Goal: Information Seeking & Learning: Learn about a topic

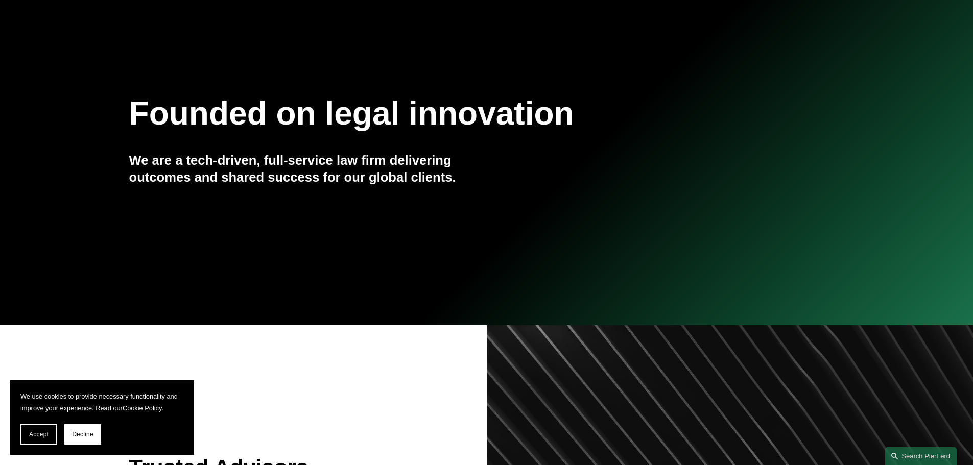
scroll to position [204, 0]
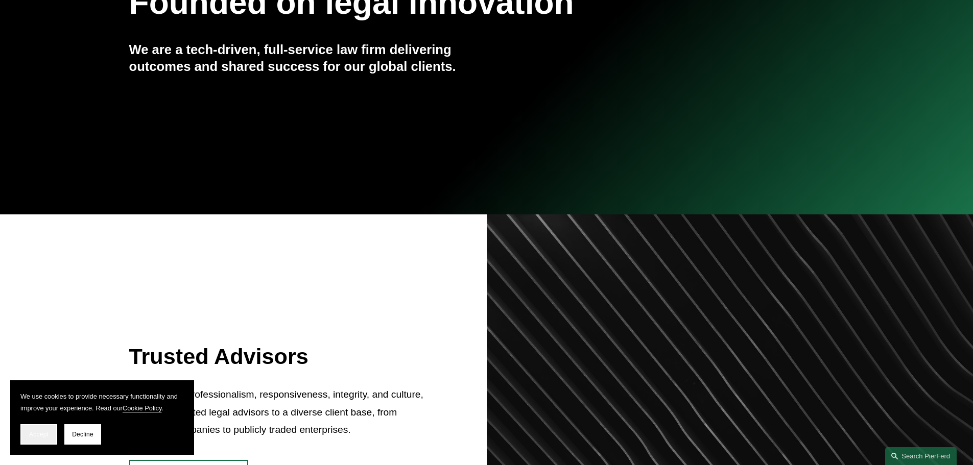
click at [36, 437] on span "Accept" at bounding box center [38, 434] width 19 height 7
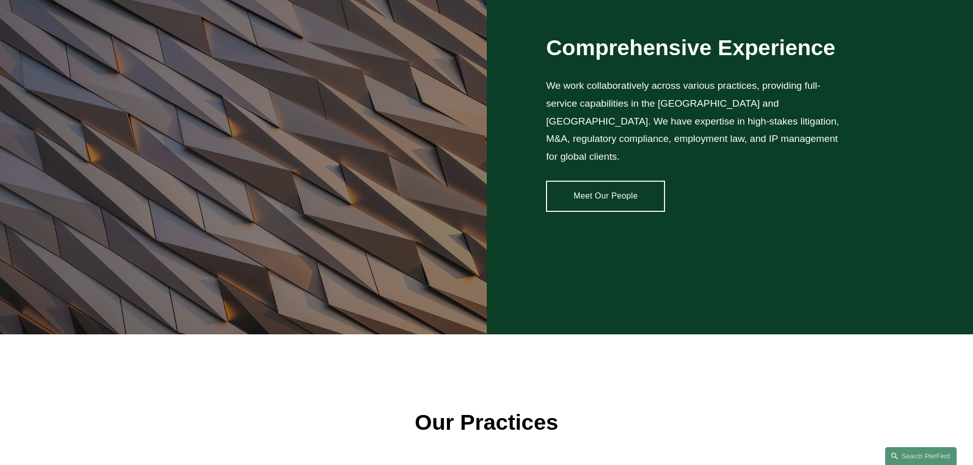
scroll to position [920, 0]
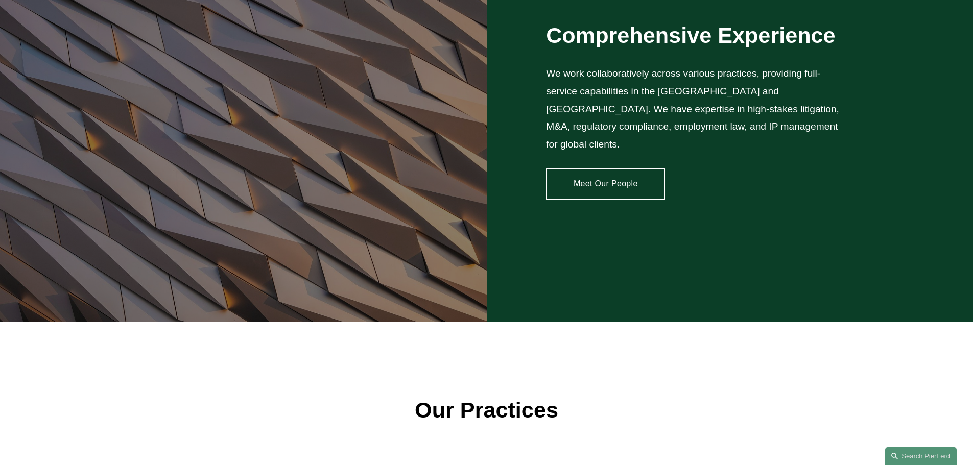
click at [613, 183] on link "Meet Our People" at bounding box center [605, 184] width 119 height 31
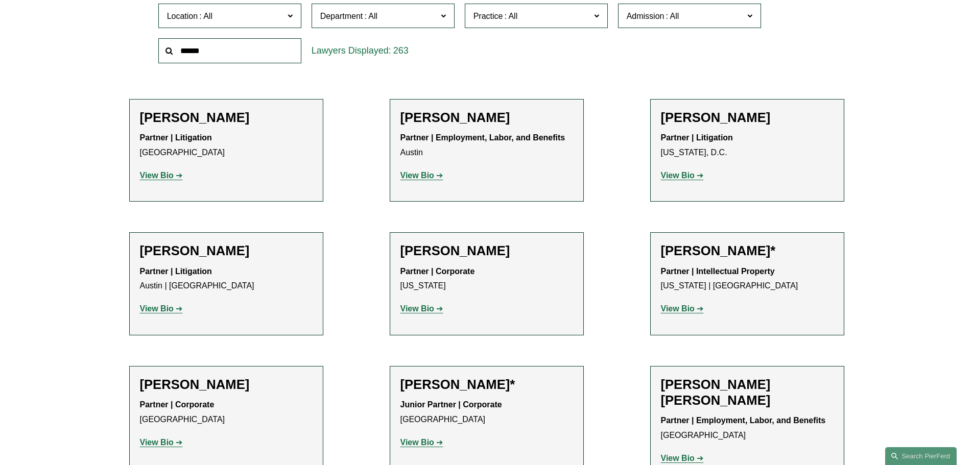
scroll to position [409, 0]
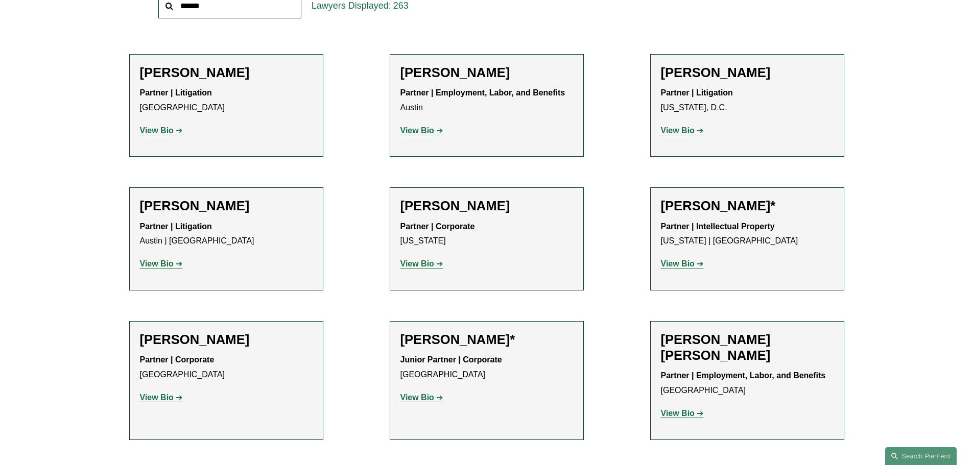
click at [439, 263] on link "View Bio" at bounding box center [422, 264] width 43 height 9
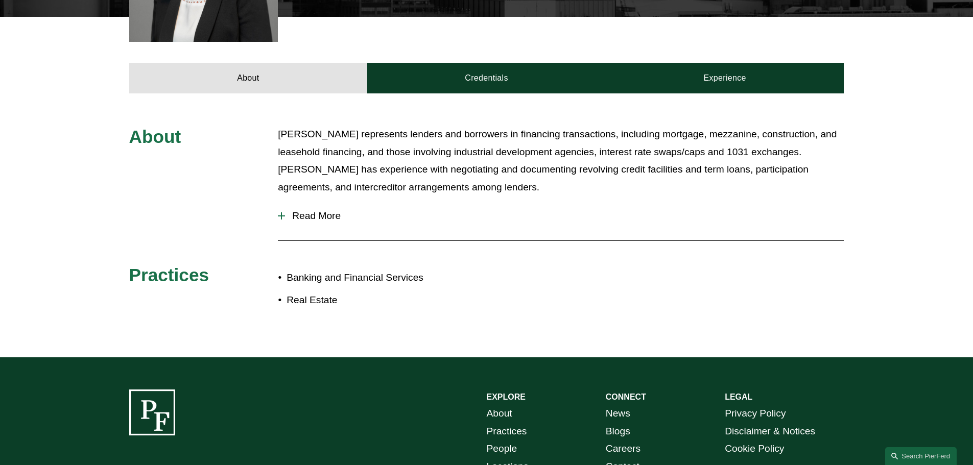
scroll to position [307, 0]
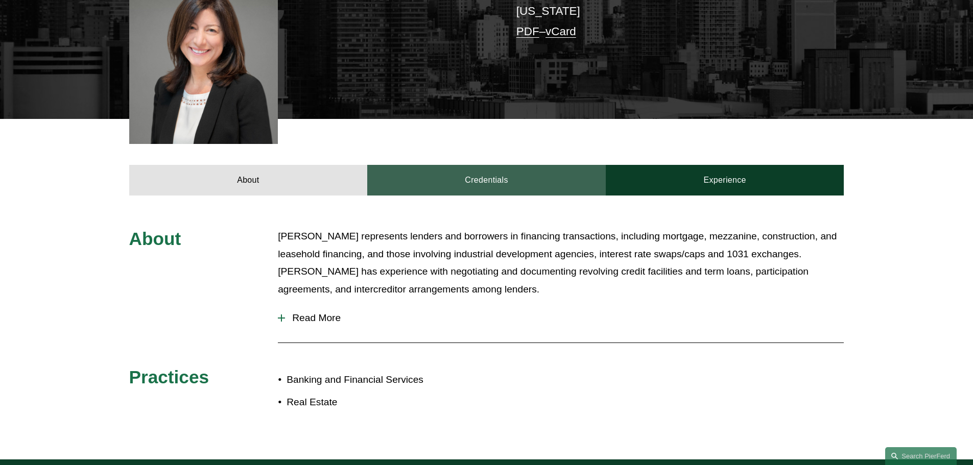
click at [476, 169] on link "Credentials" at bounding box center [486, 180] width 239 height 31
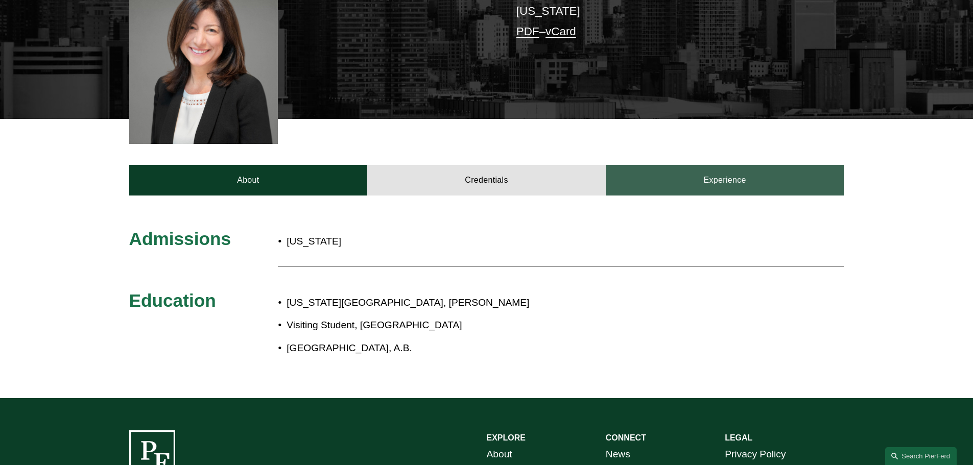
click at [722, 165] on link "Experience" at bounding box center [725, 180] width 239 height 31
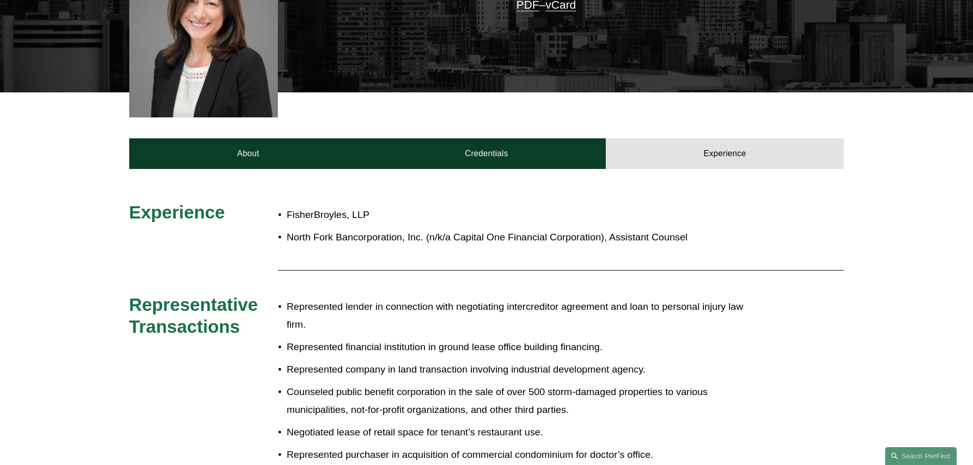
scroll to position [255, 0]
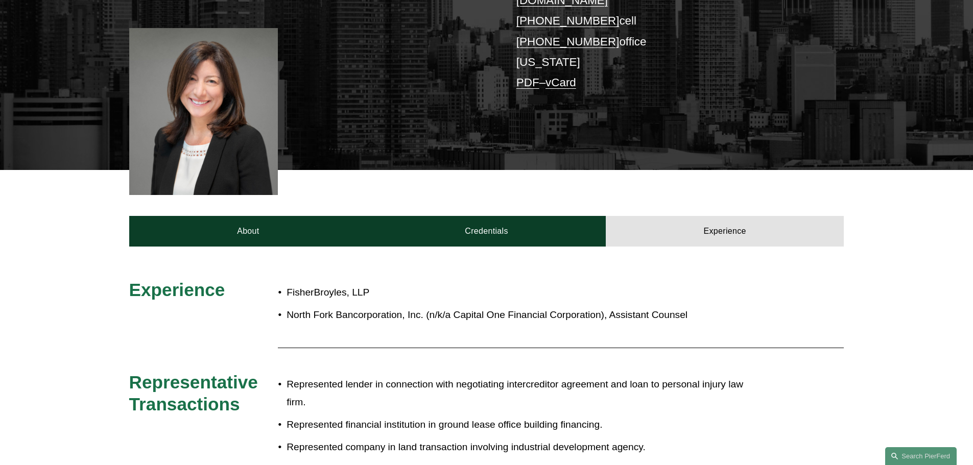
click at [194, 99] on div at bounding box center [203, 111] width 149 height 167
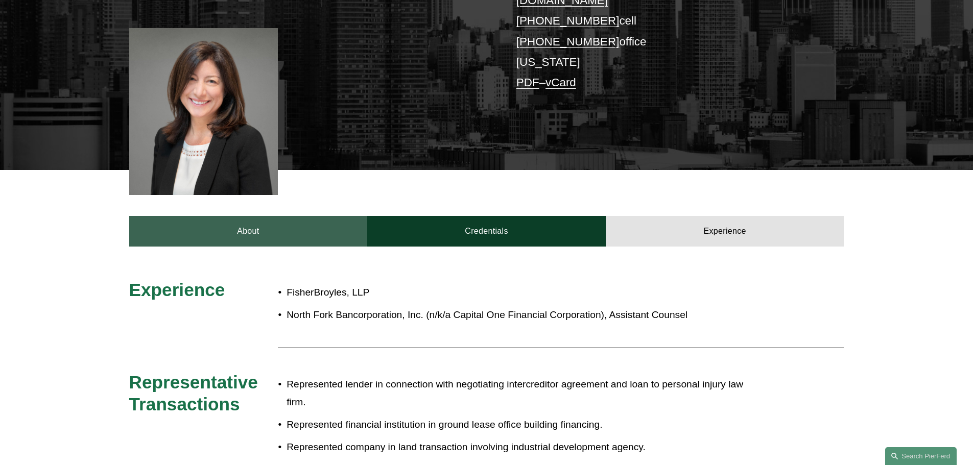
click at [264, 216] on link "About" at bounding box center [248, 231] width 239 height 31
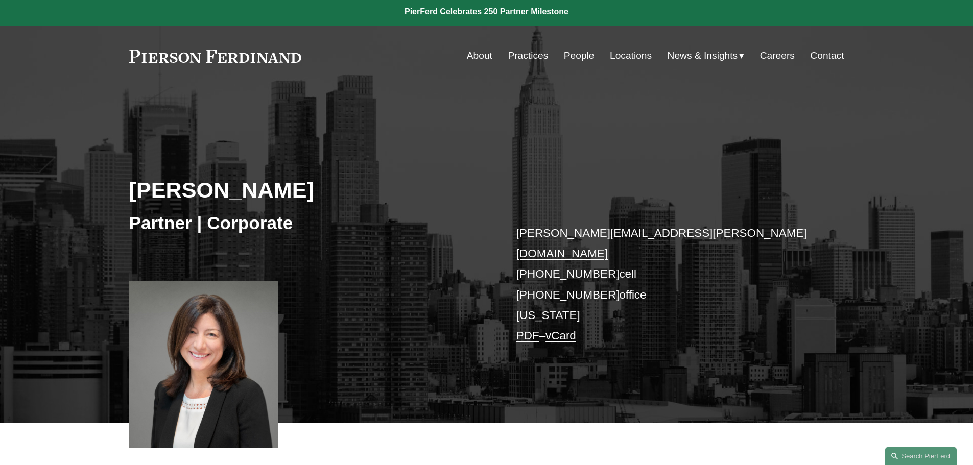
scroll to position [0, 0]
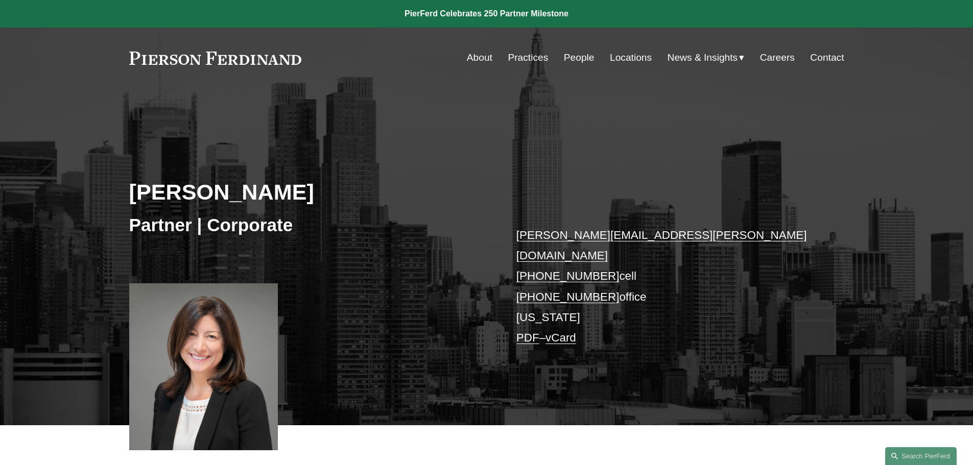
click at [526, 58] on link "Practices" at bounding box center [528, 57] width 40 height 19
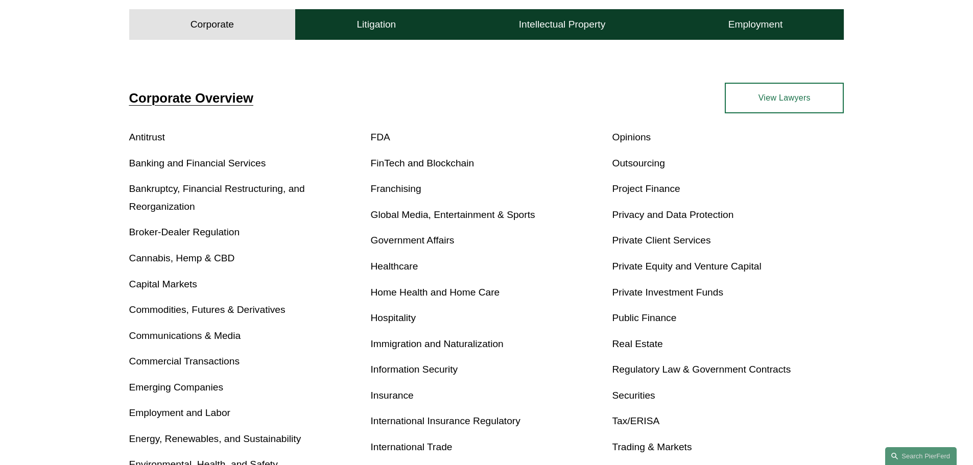
scroll to position [153, 0]
